Goal: Information Seeking & Learning: Learn about a topic

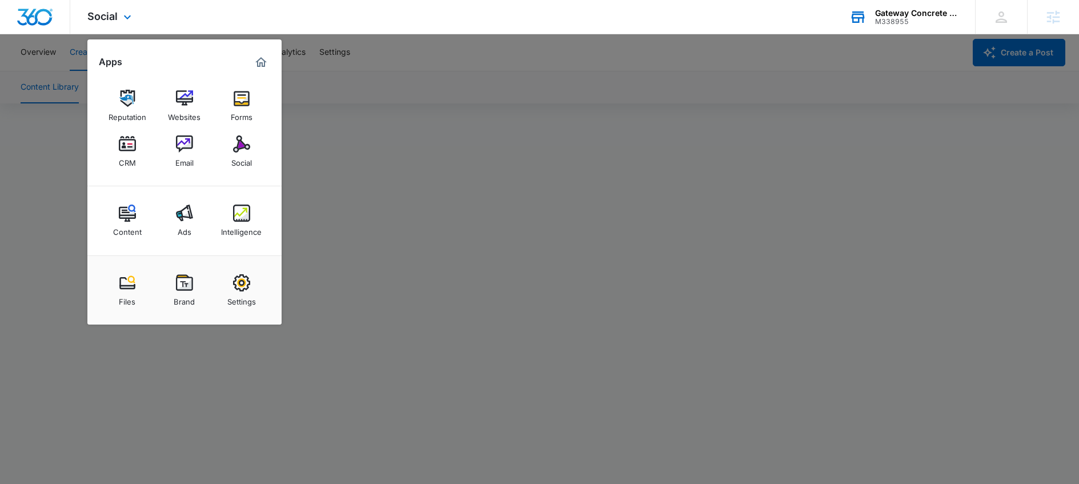
click at [914, 23] on div "M338955" at bounding box center [916, 22] width 83 height 8
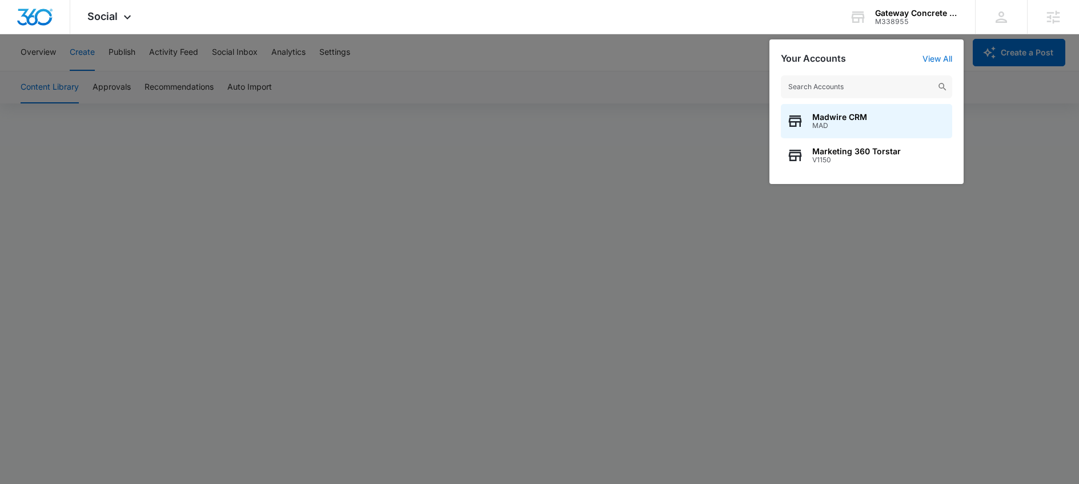
click at [583, 114] on div at bounding box center [539, 242] width 1079 height 484
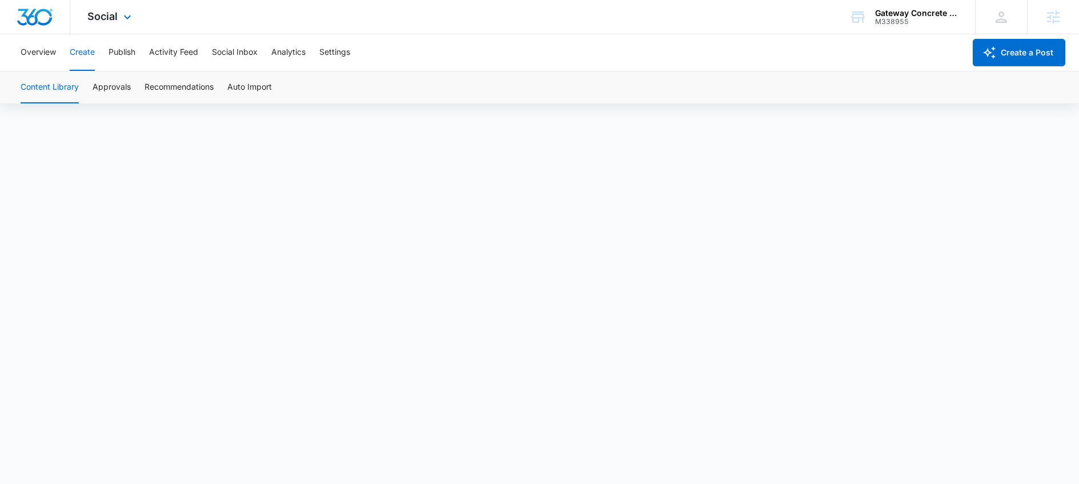
click at [121, 25] on div "Social Apps Reputation Websites Forms CRM Email Social Content Ads Intelligence…" at bounding box center [110, 17] width 81 height 34
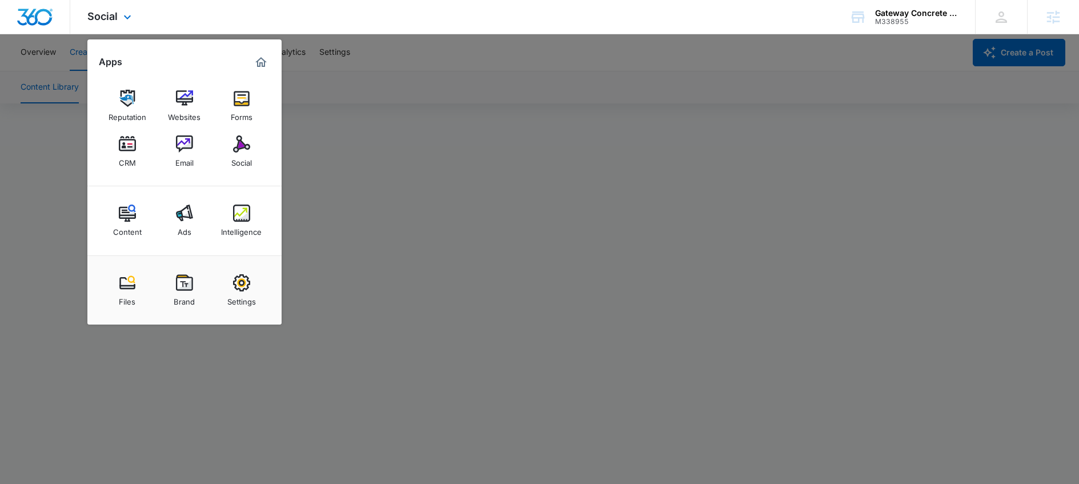
click at [34, 13] on img "Dashboard" at bounding box center [35, 17] width 37 height 17
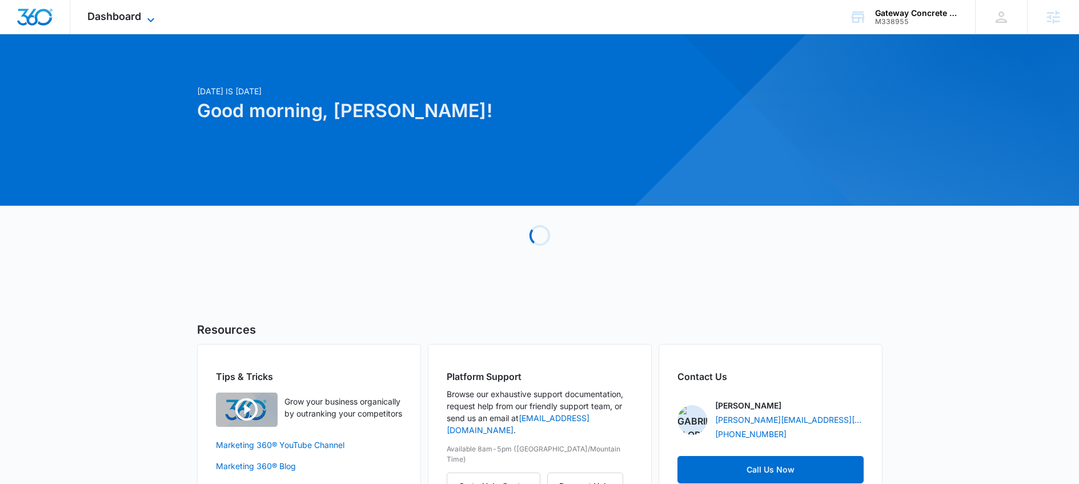
click at [132, 19] on span "Dashboard" at bounding box center [114, 16] width 54 height 12
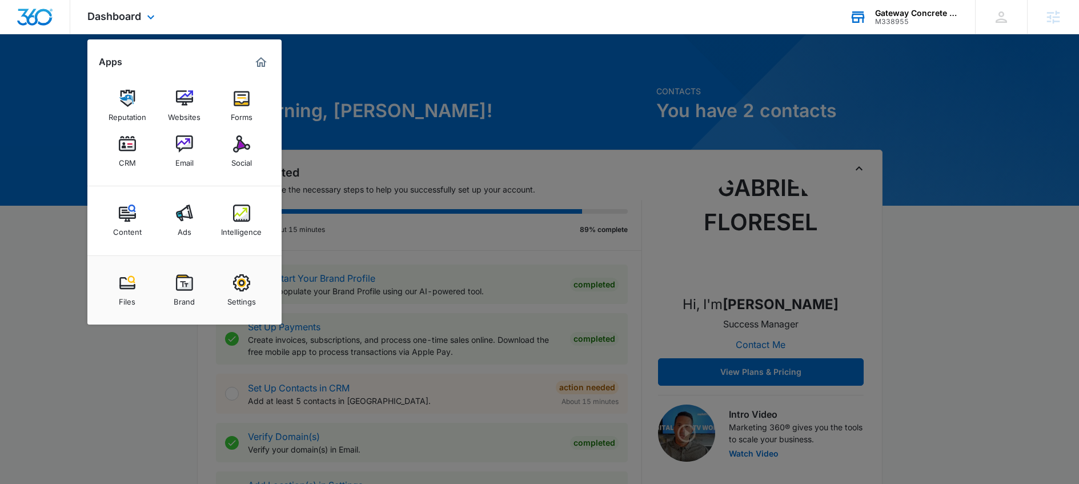
click at [879, 29] on div "Gateway Concrete Coatings LLC M338955 Your Accounts View All" at bounding box center [903, 17] width 143 height 34
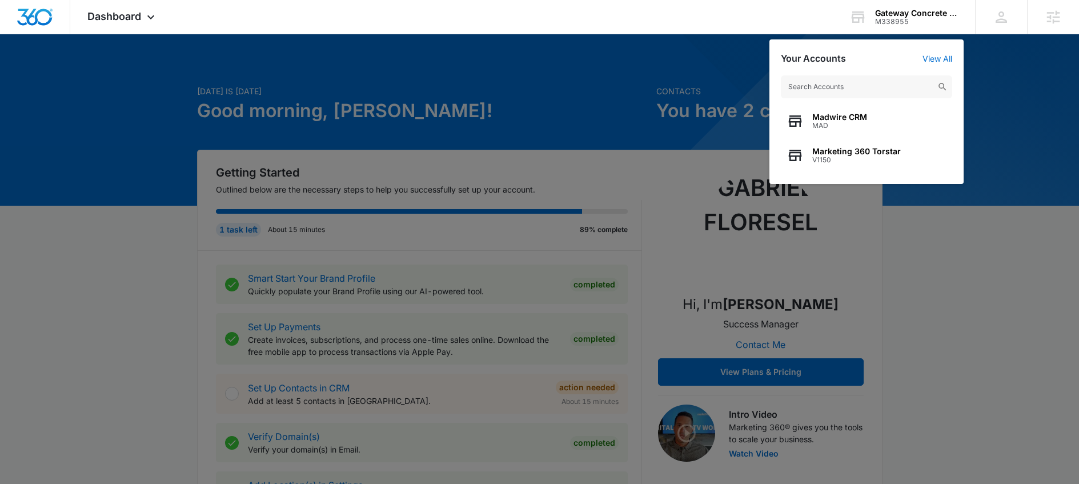
click at [637, 97] on div at bounding box center [539, 242] width 1079 height 484
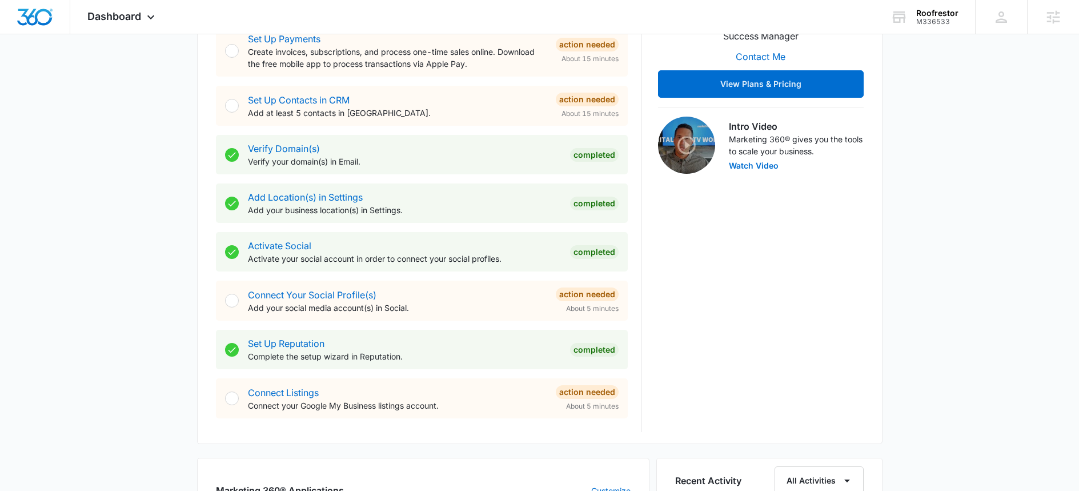
scroll to position [460, 0]
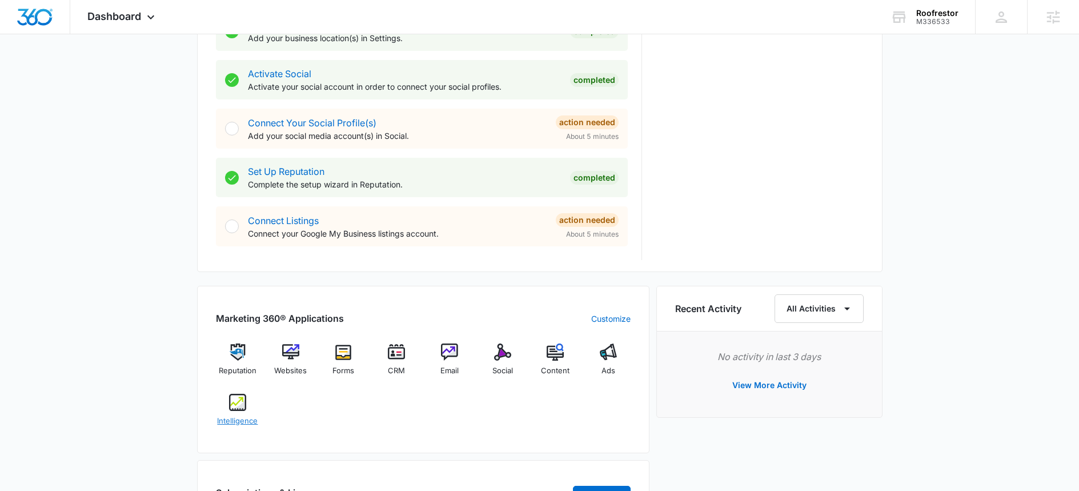
click at [239, 413] on div "Intelligence" at bounding box center [238, 414] width 44 height 41
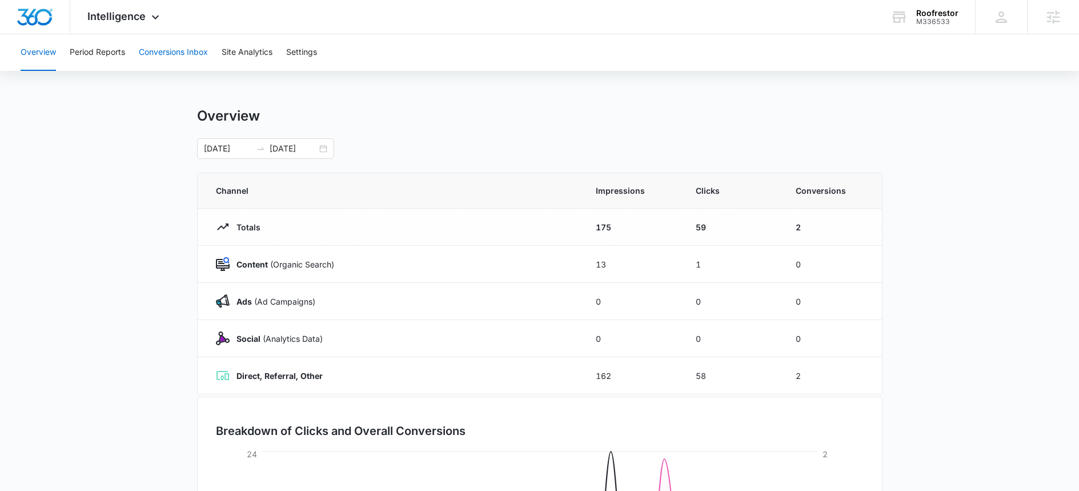
click at [163, 53] on button "Conversions Inbox" at bounding box center [173, 52] width 69 height 37
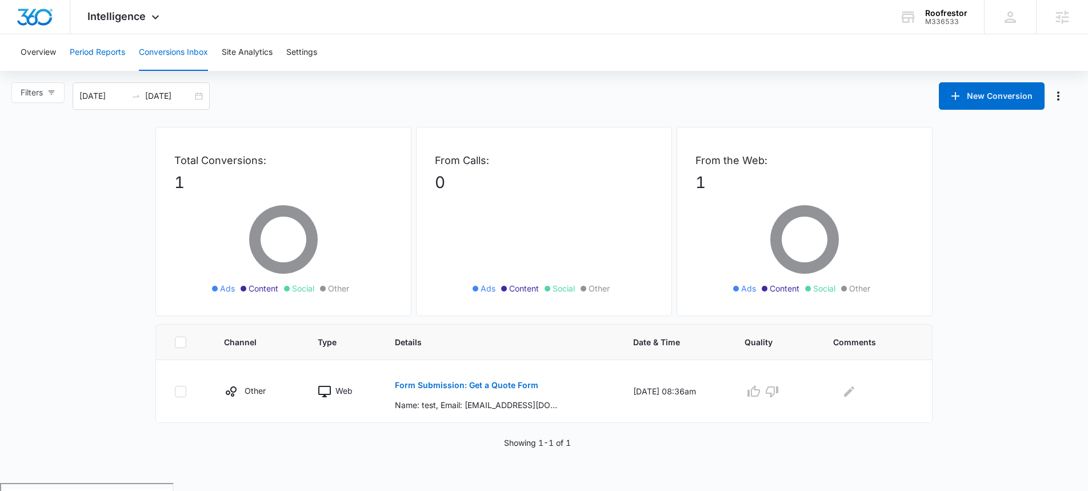
click at [86, 41] on button "Period Reports" at bounding box center [97, 52] width 55 height 37
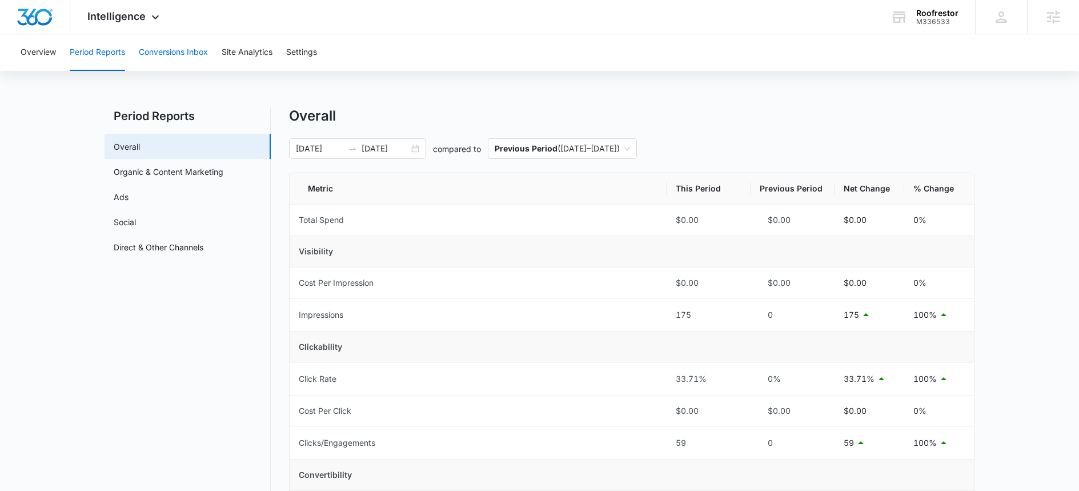
click at [177, 57] on button "Conversions Inbox" at bounding box center [173, 52] width 69 height 37
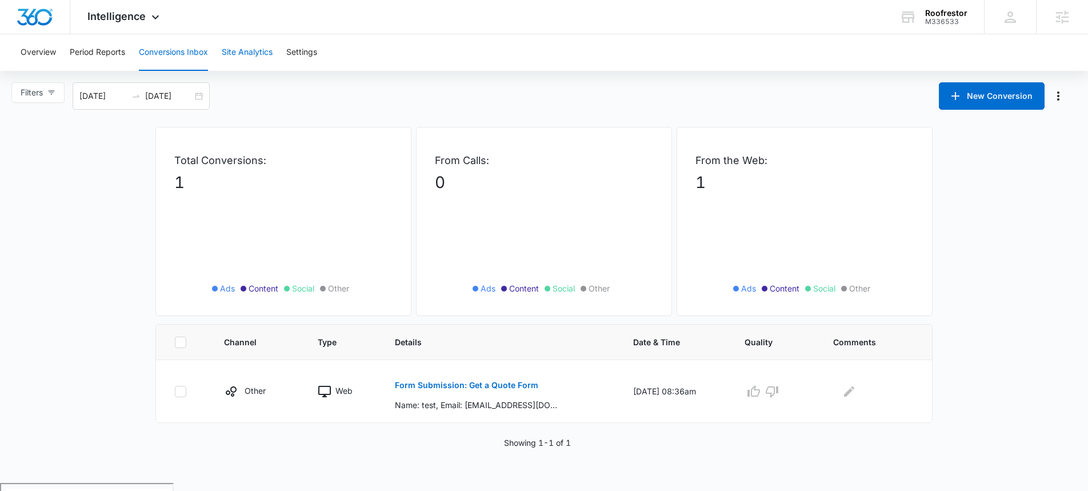
click at [262, 62] on button "Site Analytics" at bounding box center [247, 52] width 51 height 37
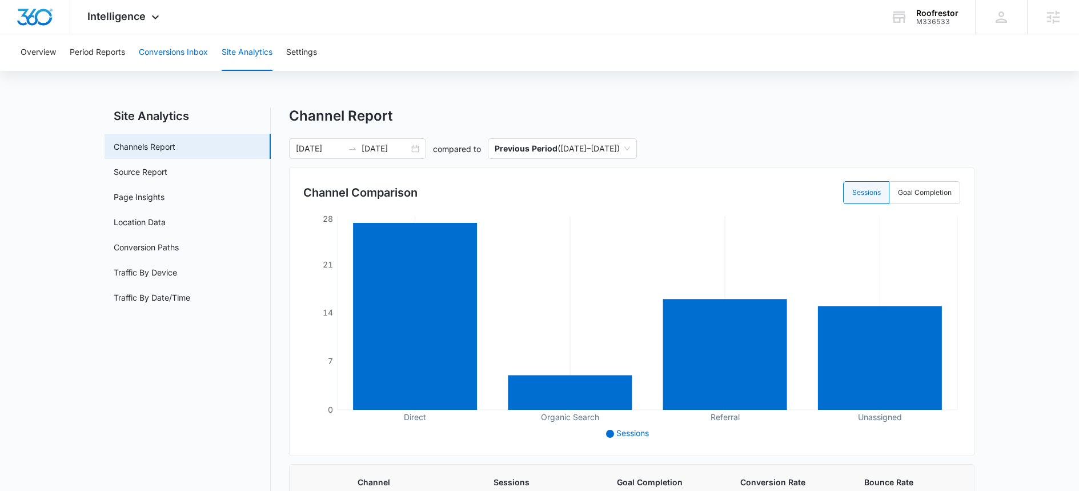
click at [196, 43] on button "Conversions Inbox" at bounding box center [173, 52] width 69 height 37
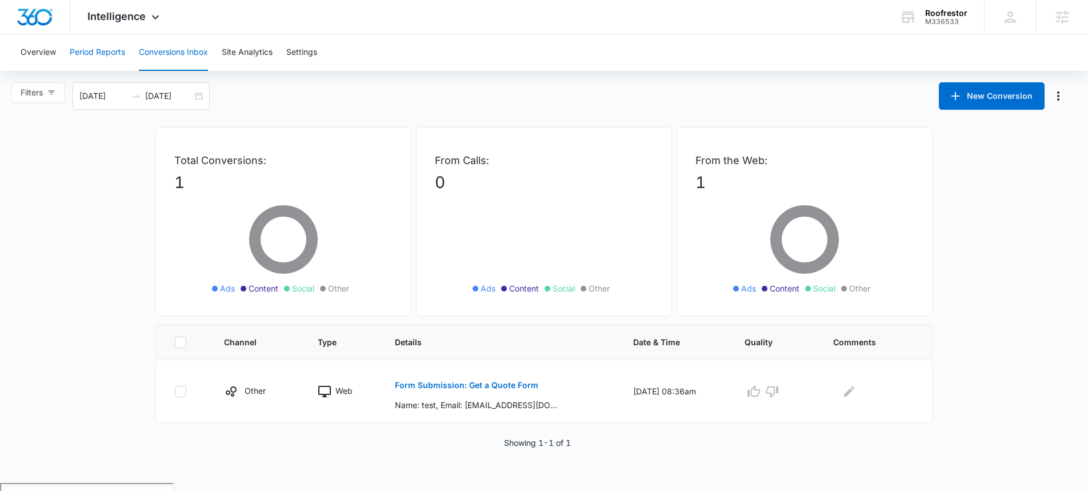
click at [83, 66] on button "Period Reports" at bounding box center [97, 52] width 55 height 37
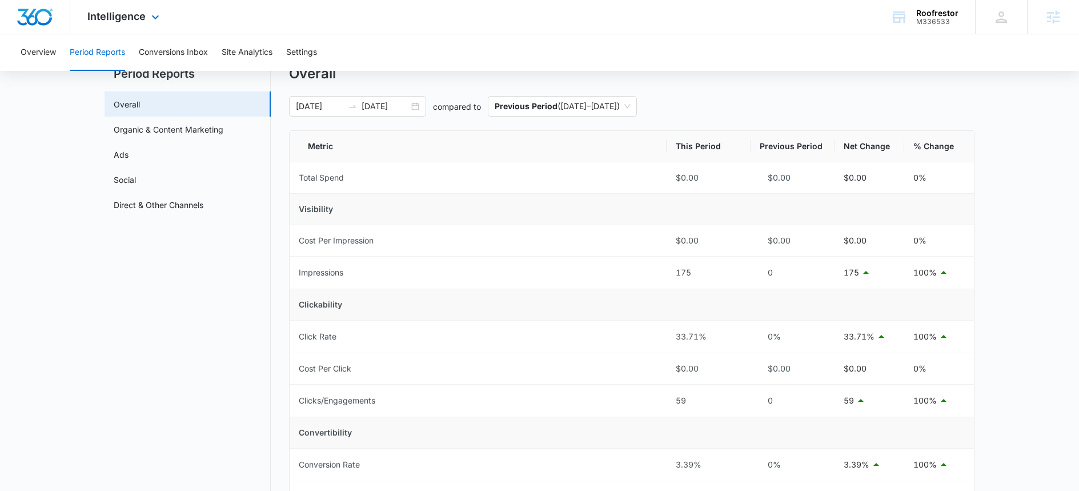
scroll to position [43, 0]
